Goal: Find specific fact

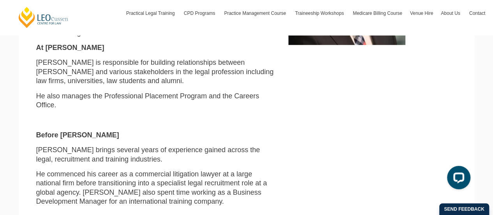
scroll to position [312, 0]
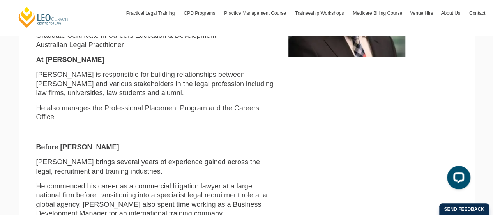
click at [128, 85] on p "[PERSON_NAME] is responsible for building relationships between [PERSON_NAME] a…" at bounding box center [156, 83] width 240 height 27
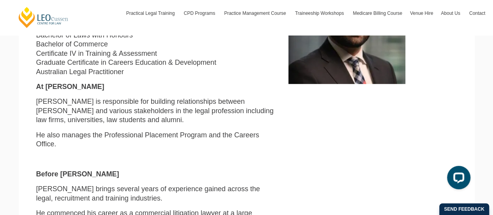
scroll to position [234, 0]
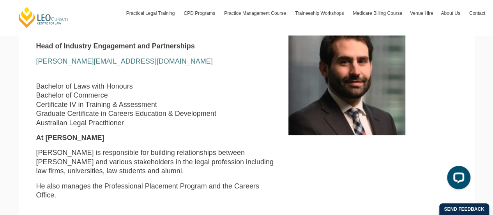
click at [85, 112] on p "Bachelor of Laws with Honours Bachelor of Commerce Certificate IV in Training &…" at bounding box center [156, 105] width 240 height 46
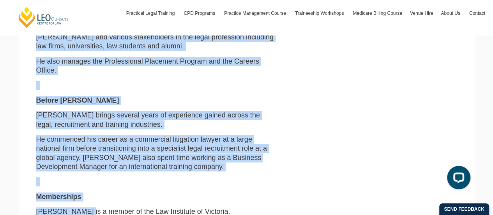
scroll to position [397, 0]
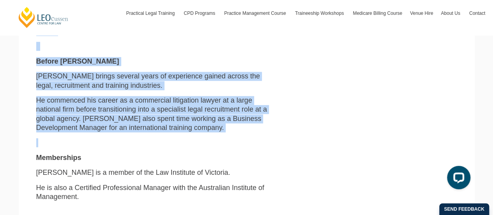
drag, startPoint x: 41, startPoint y: 151, endPoint x: 191, endPoint y: 139, distance: 150.4
click at [191, 139] on div "B.Comm, LLB/LP (Hons), Cert IV TAA, Grad Cert CarEd&Dev Australian Legal Practi…" at bounding box center [156, 66] width 252 height 425
copy div "lex is responsible for building relationships between [PERSON_NAME] and various…"
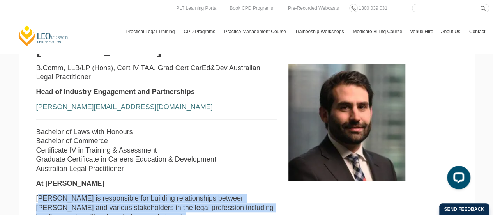
scroll to position [125, 0]
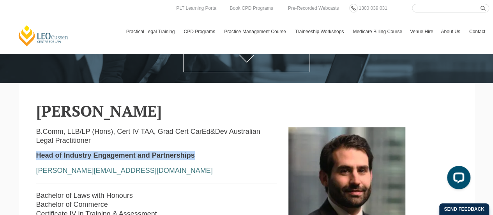
drag, startPoint x: 34, startPoint y: 154, endPoint x: 206, endPoint y: 152, distance: 171.4
copy strong "Head of Industry Engagement and Partnerships"
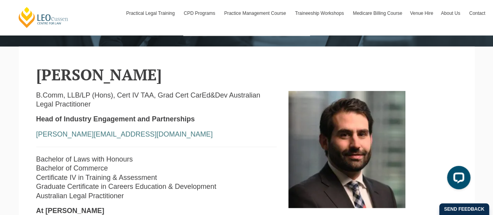
scroll to position [203, 0]
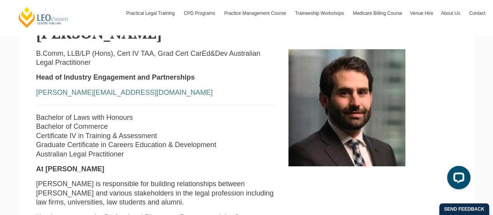
drag, startPoint x: 132, startPoint y: 158, endPoint x: 37, endPoint y: 120, distance: 102.7
click at [37, 120] on p "Bachelor of Laws with Honours Bachelor of Commerce Certificate IV in Training &…" at bounding box center [156, 136] width 240 height 46
copy p "Bachelor of Laws with Honours Bachelor of Commerce Certificate IV in Training &…"
